Goal: Check status: Check status

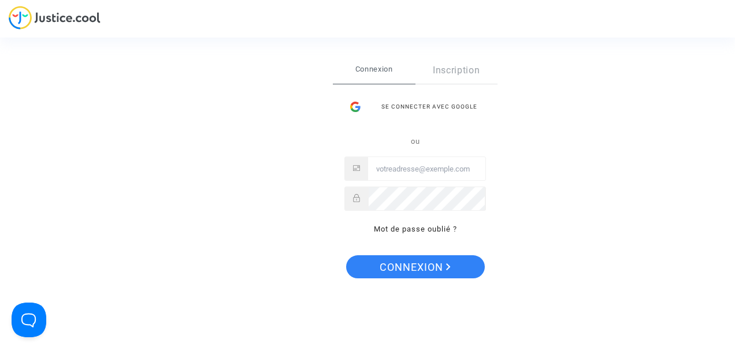
type input "[EMAIL_ADDRESS][DOMAIN_NAME]"
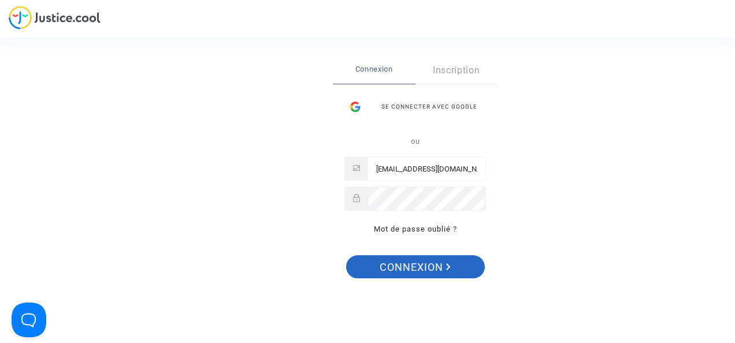
click at [404, 263] on span "Connexion" at bounding box center [414, 267] width 71 height 24
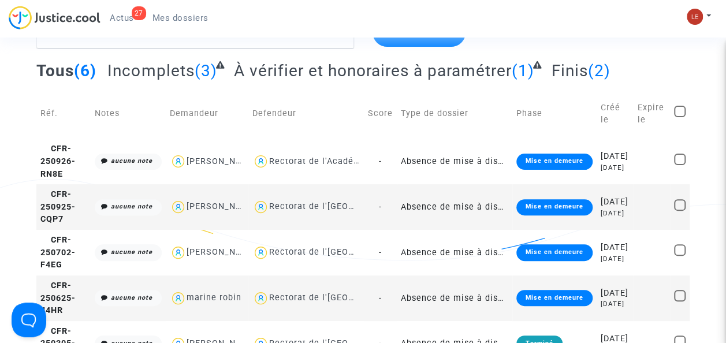
scroll to position [75, 0]
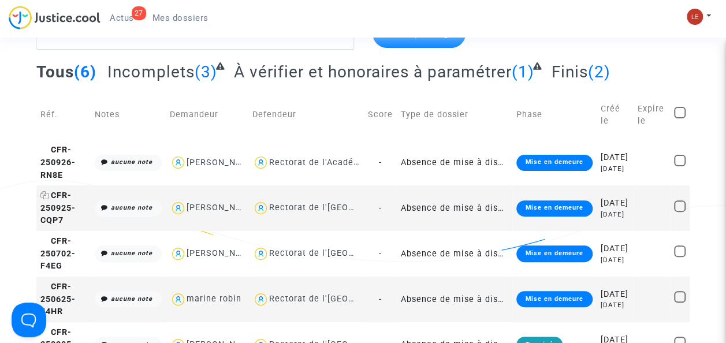
click at [55, 225] on span "CFR-250925-CQP7" at bounding box center [57, 208] width 35 height 35
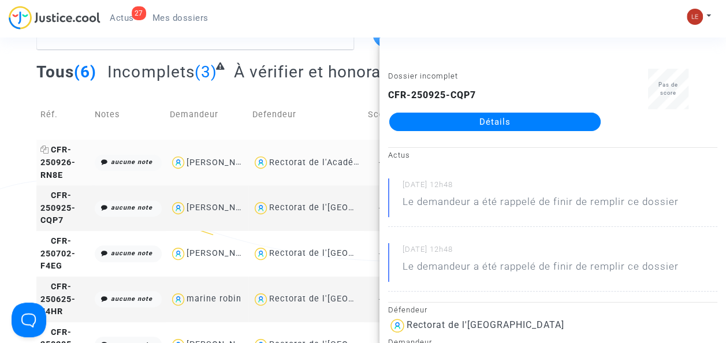
click at [59, 160] on span "CFR-250926-RN8E" at bounding box center [57, 162] width 35 height 35
